Goal: Check status

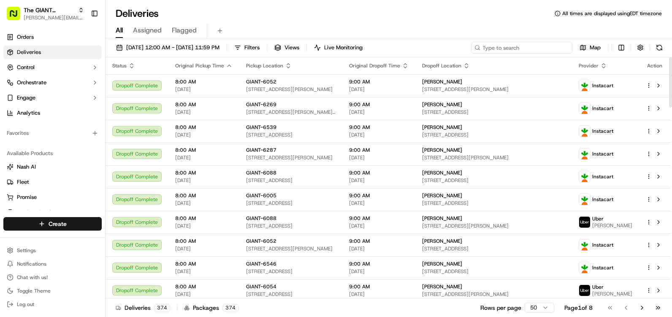
click at [524, 49] on input at bounding box center [521, 48] width 101 height 12
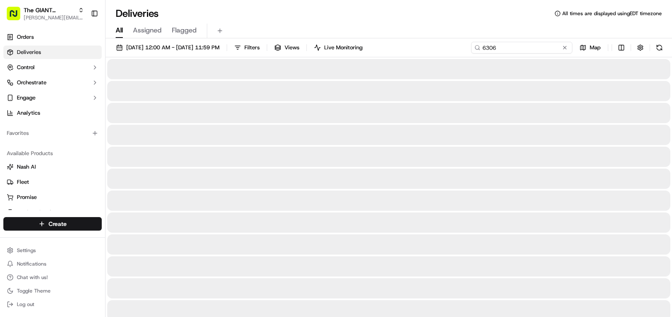
type input "6306"
click at [477, 47] on div "[DATE] 12:00 AM - [DATE] 11:59 PM Filters Views Live Monitoring 6306 Map" at bounding box center [389, 50] width 567 height 16
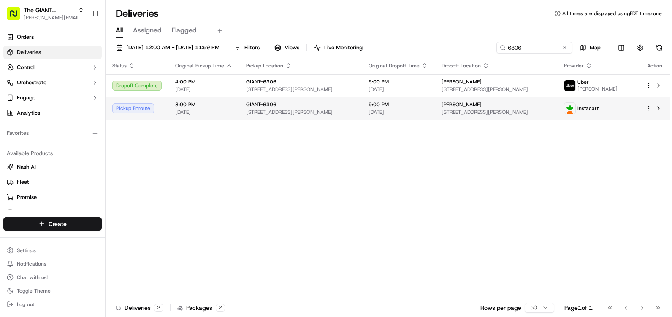
click at [143, 108] on div "Pickup Enroute" at bounding box center [136, 108] width 49 height 10
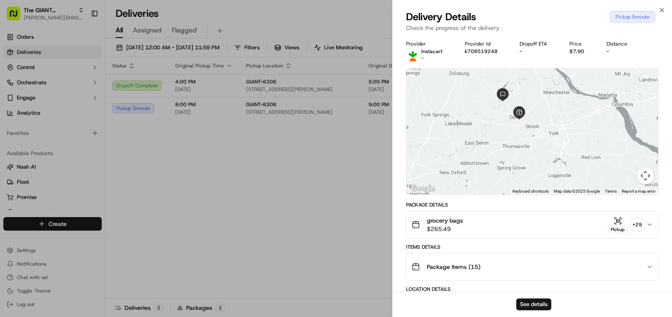
click at [643, 176] on button "Map camera controls" at bounding box center [645, 176] width 17 height 17
click at [548, 167] on div at bounding box center [533, 132] width 252 height 126
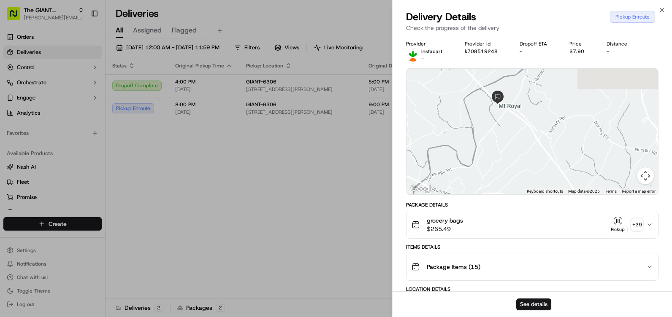
drag, startPoint x: 645, startPoint y: 177, endPoint x: 589, endPoint y: 145, distance: 65.2
click at [622, 155] on div "Sorry, we have no imagery here. Keyboard shortcuts Map Data Map data ©2025 Map …" at bounding box center [533, 132] width 252 height 126
click at [661, 10] on icon "button" at bounding box center [662, 10] width 7 height 7
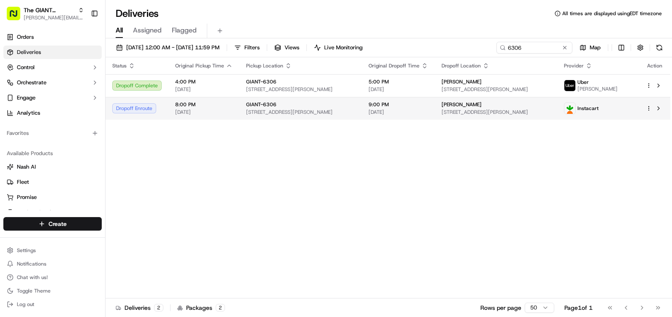
click at [143, 110] on div "Dropoff Enroute" at bounding box center [136, 108] width 49 height 10
